Goal: Navigation & Orientation: Find specific page/section

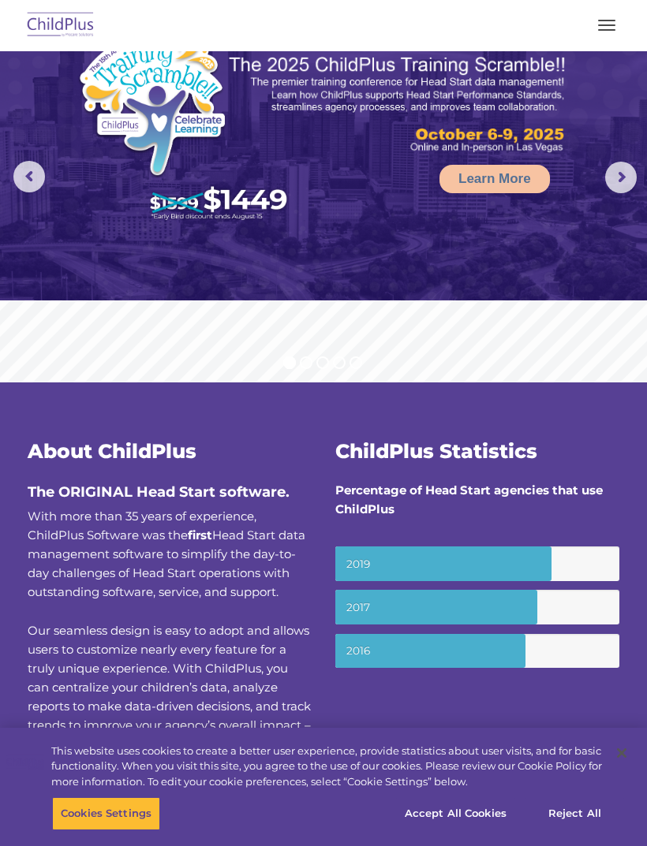
click at [599, 23] on button "button" at bounding box center [606, 25] width 33 height 25
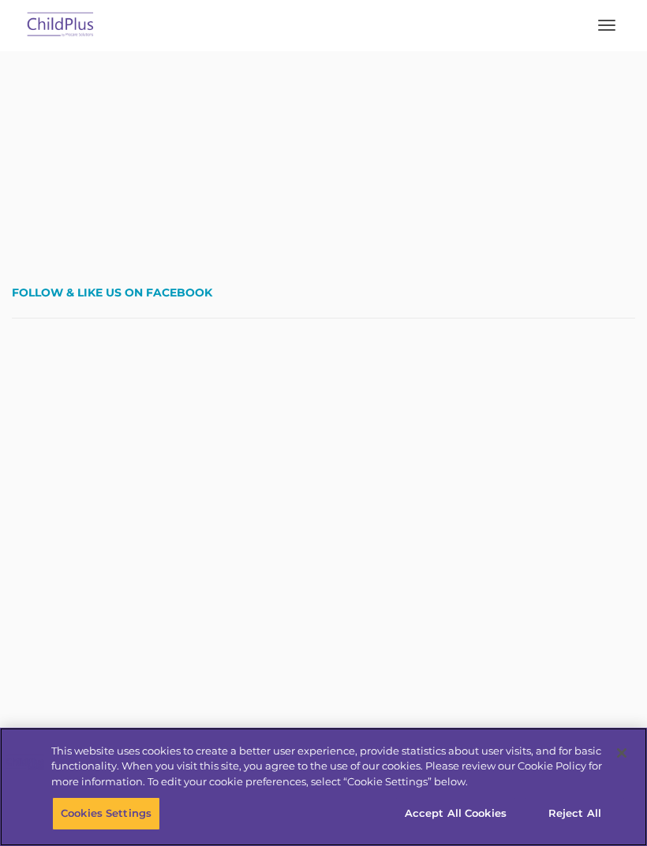
scroll to position [3845, 0]
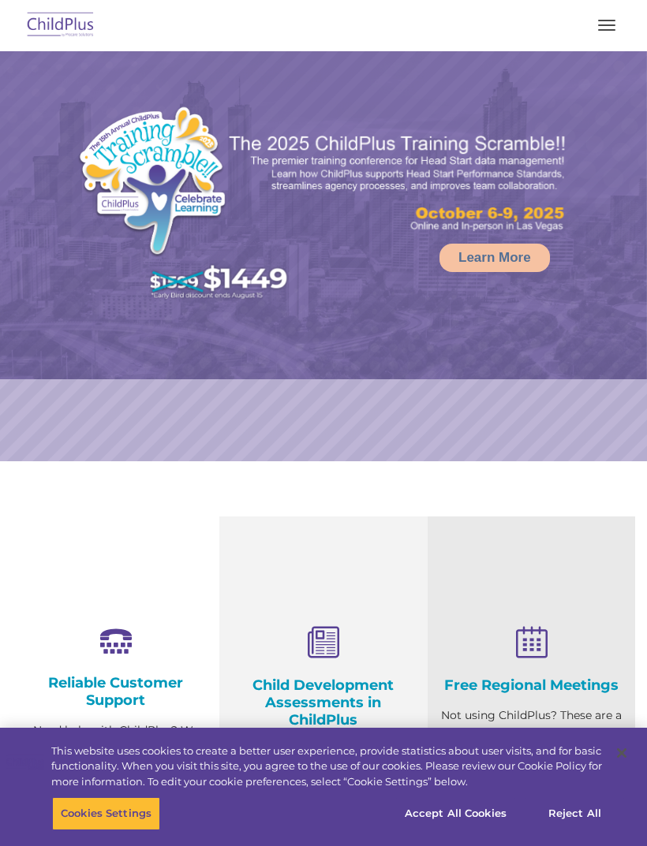
select select "MEDIUM"
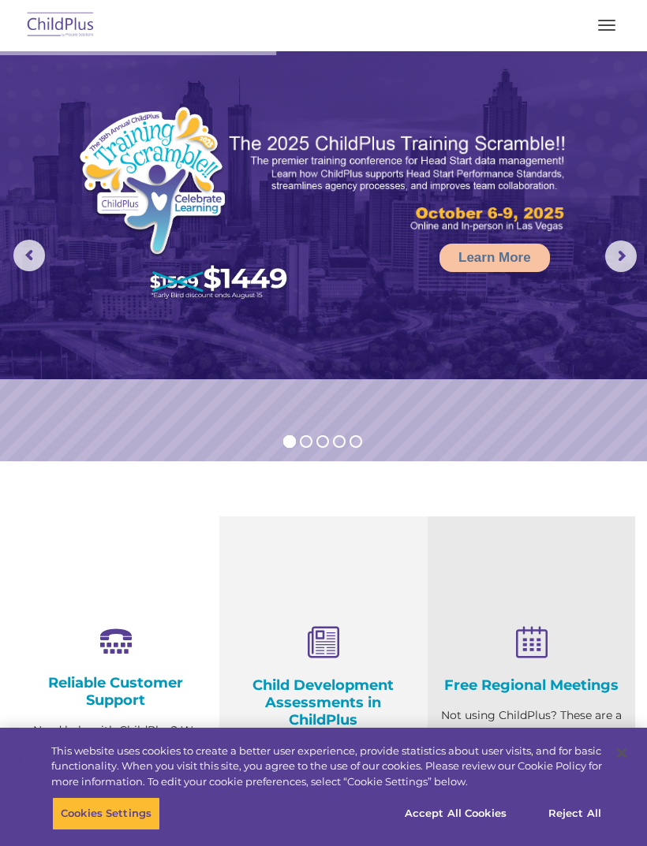
click at [601, 32] on button "button" at bounding box center [606, 25] width 33 height 25
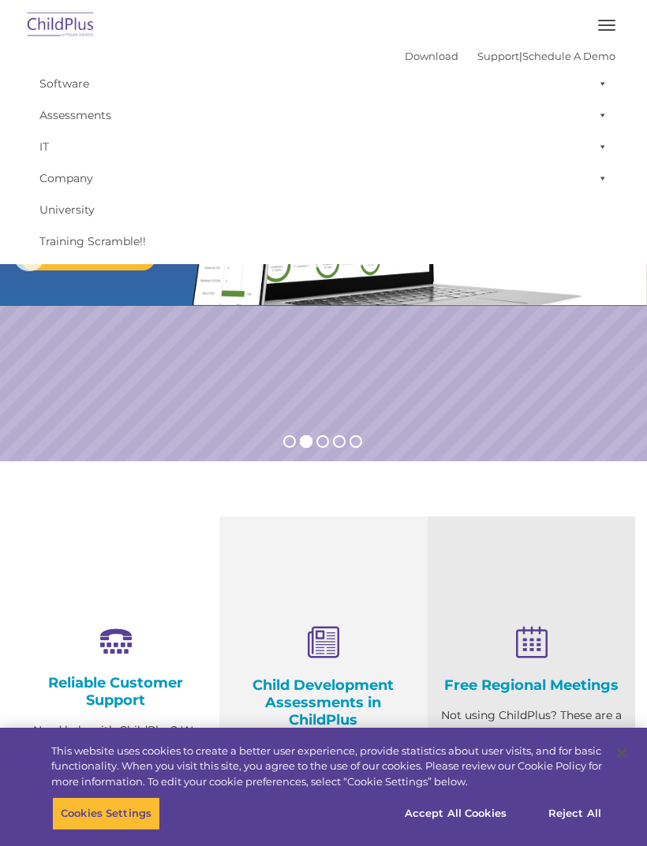
click at [51, 82] on link "Software" at bounding box center [324, 84] width 584 height 32
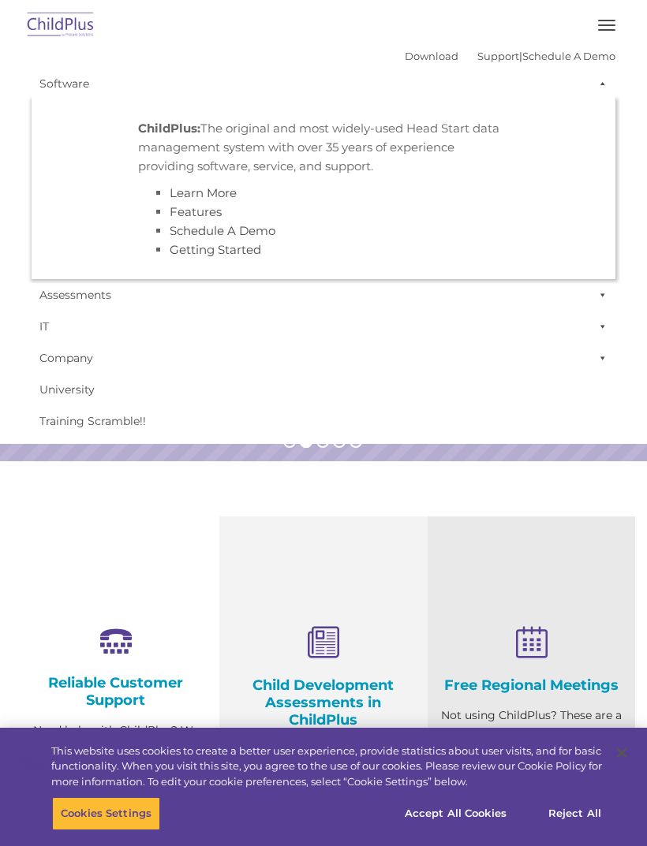
click at [0, 273] on nav "Download Support | Schedule A Demo  MENU MENU Software ChildPlus: The original…" at bounding box center [323, 222] width 647 height 444
